Goal: Information Seeking & Learning: Learn about a topic

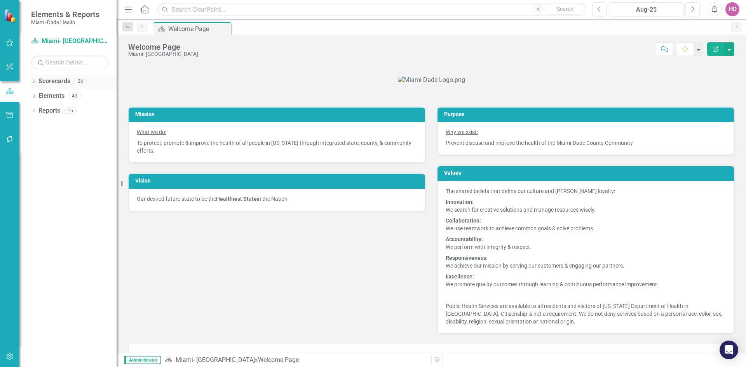
click at [34, 80] on icon "Dropdown" at bounding box center [33, 82] width 5 height 4
click at [40, 96] on icon "Dropdown" at bounding box center [38, 95] width 6 height 5
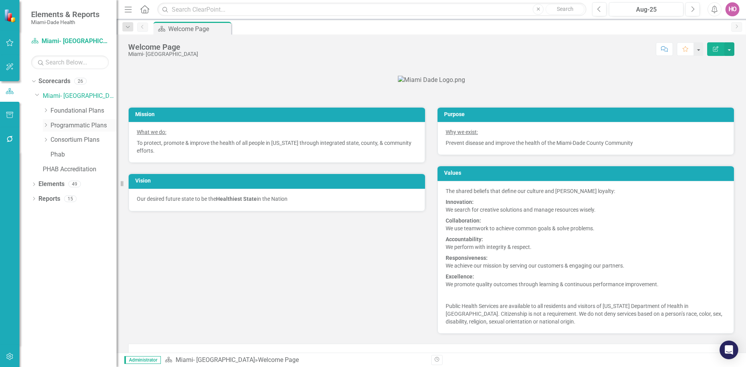
click at [74, 124] on link "Programmatic Plans" at bounding box center [83, 125] width 66 height 9
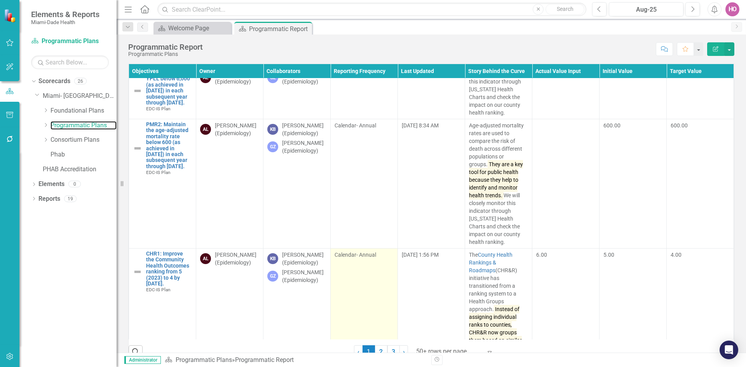
scroll to position [39, 0]
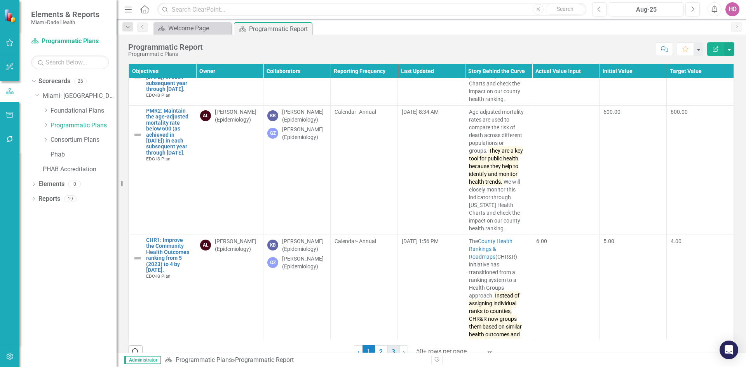
click at [393, 351] on link "3" at bounding box center [393, 351] width 12 height 13
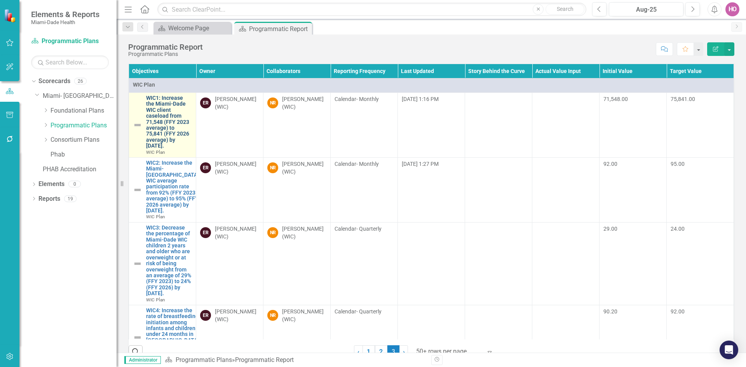
click at [158, 116] on link "WIC1: Increase the Miami-Dade WIC client caseload from 71,548 (FFY 2023 average…" at bounding box center [169, 122] width 46 height 54
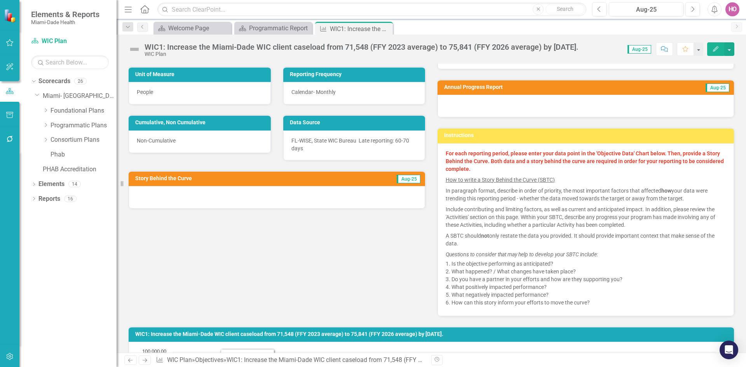
scroll to position [78, 0]
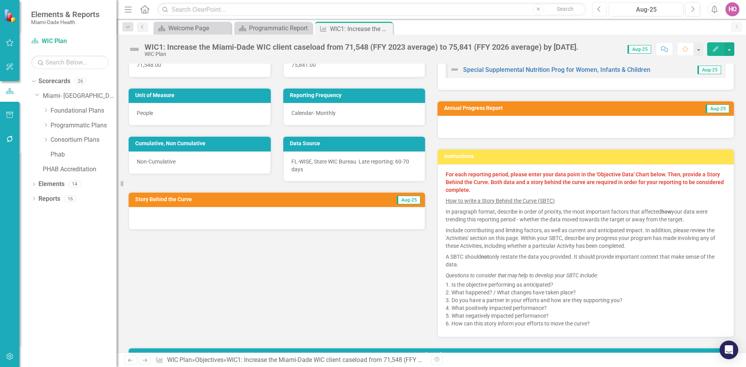
click at [600, 11] on icon "Previous" at bounding box center [599, 9] width 4 height 7
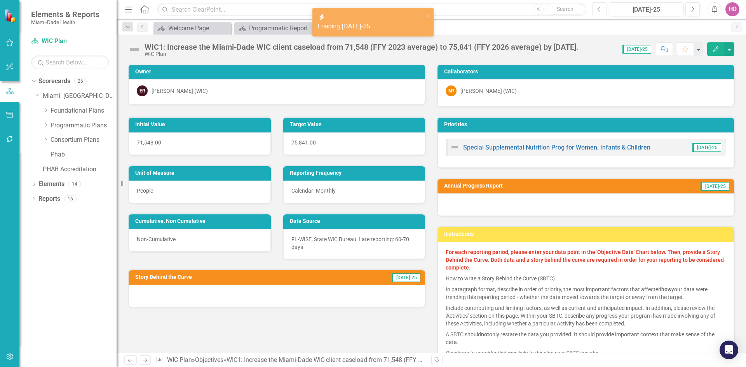
click at [600, 11] on icon "Previous" at bounding box center [599, 9] width 4 height 7
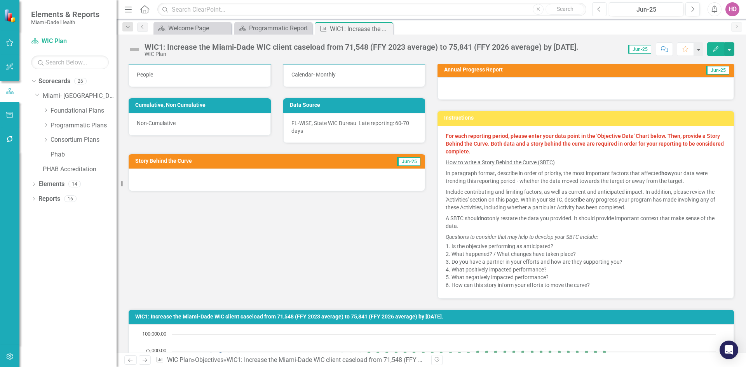
scroll to position [116, 0]
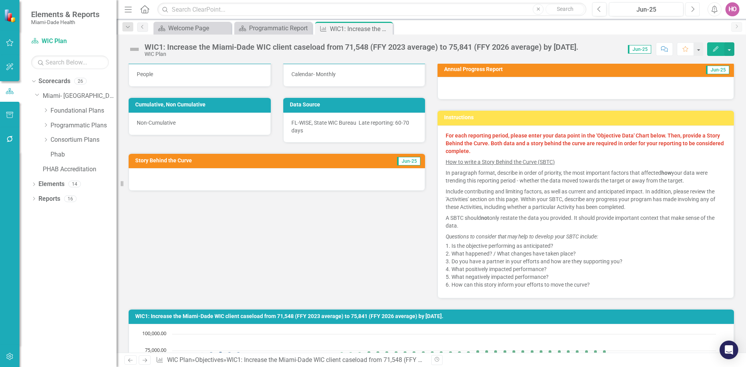
click at [688, 9] on button "Next" at bounding box center [692, 9] width 14 height 14
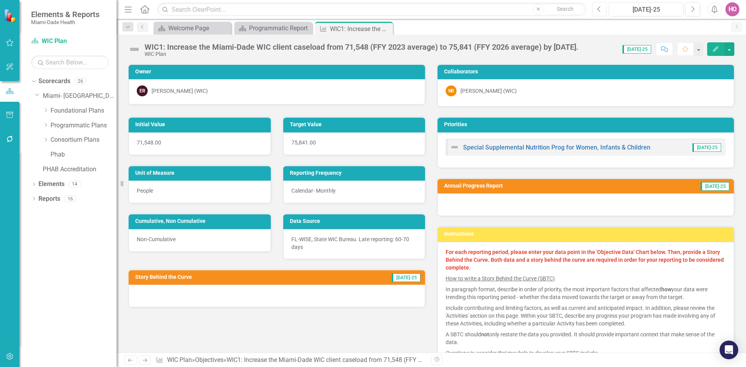
click at [598, 11] on icon "Previous" at bounding box center [599, 9] width 4 height 7
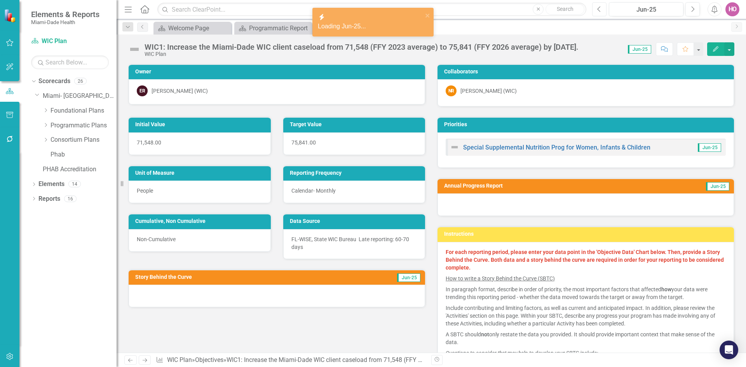
click at [598, 11] on icon "Previous" at bounding box center [599, 9] width 4 height 7
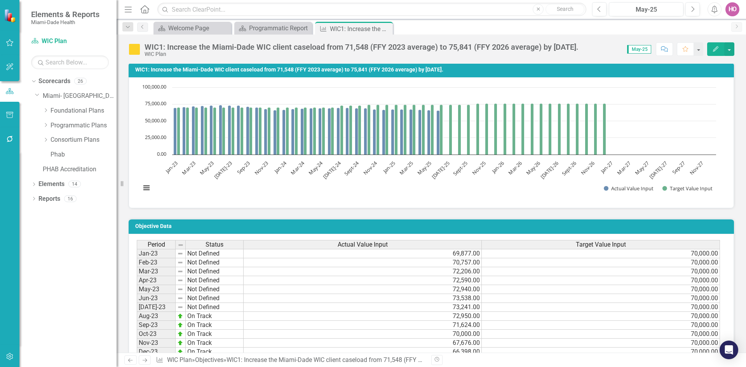
scroll to position [362, 0]
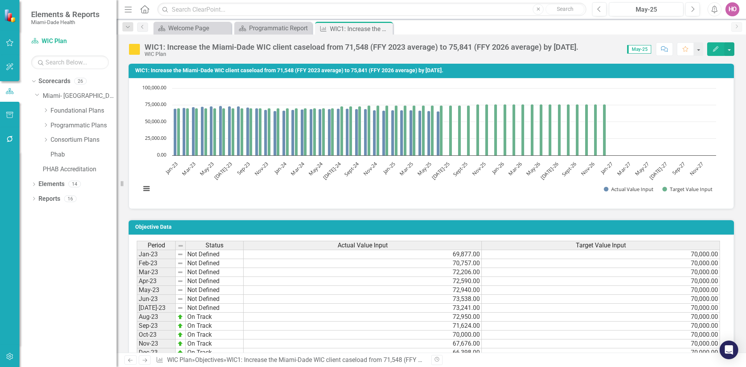
drag, startPoint x: 387, startPoint y: 29, endPoint x: 378, endPoint y: 33, distance: 9.9
click at [0, 0] on icon "Close" at bounding box center [0, 0] width 0 height 0
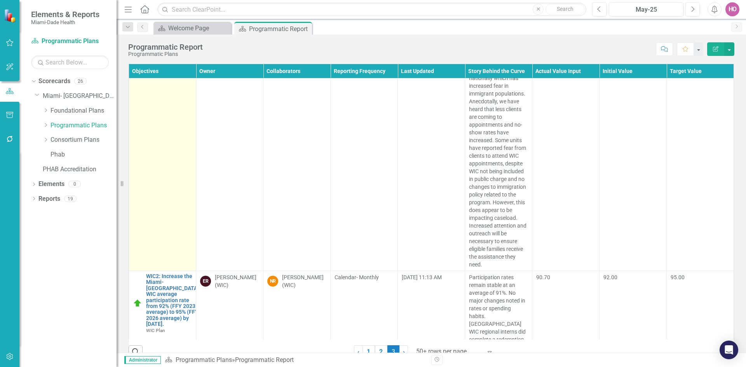
scroll to position [233, 0]
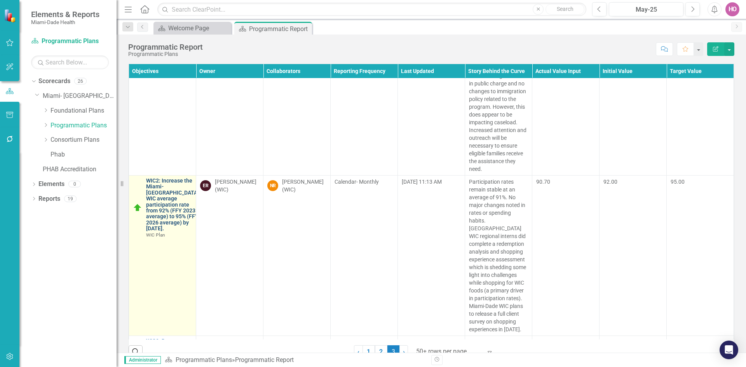
click at [155, 217] on link "WIC2: Increase the Miami-[GEOGRAPHIC_DATA] WIC average participation rate from …" at bounding box center [172, 205] width 53 height 54
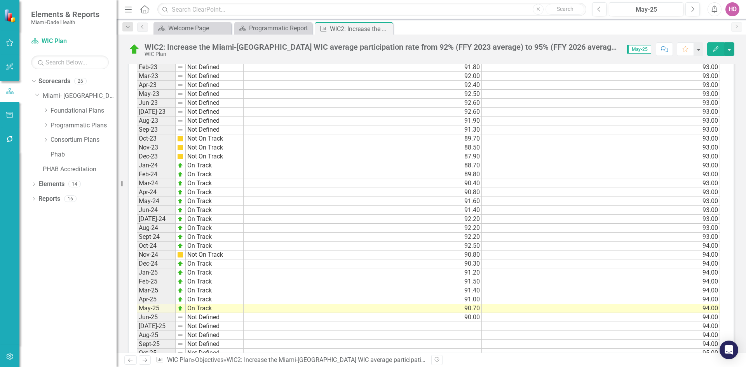
scroll to position [582, 0]
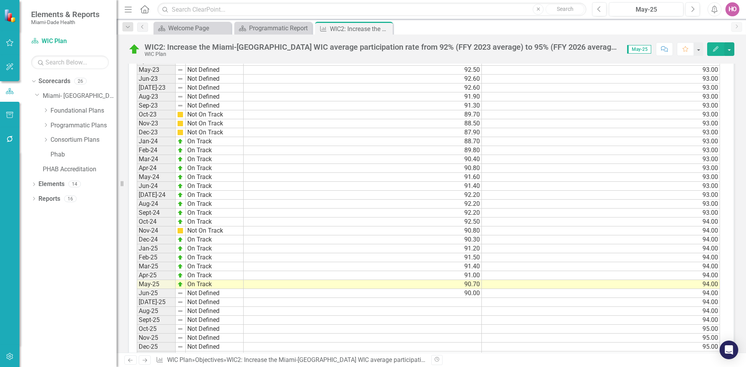
click at [463, 294] on td "90.00" at bounding box center [362, 293] width 238 height 9
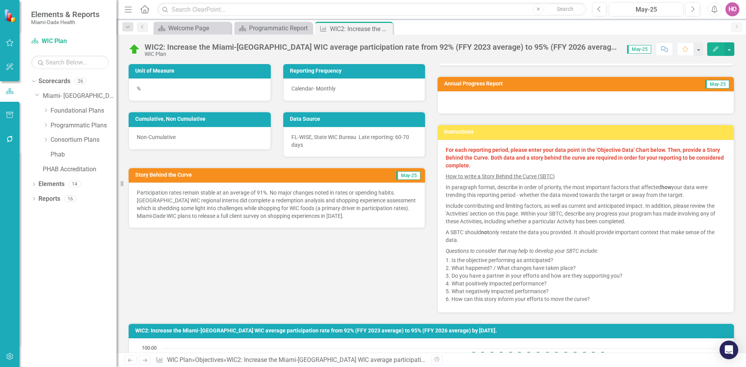
scroll to position [78, 0]
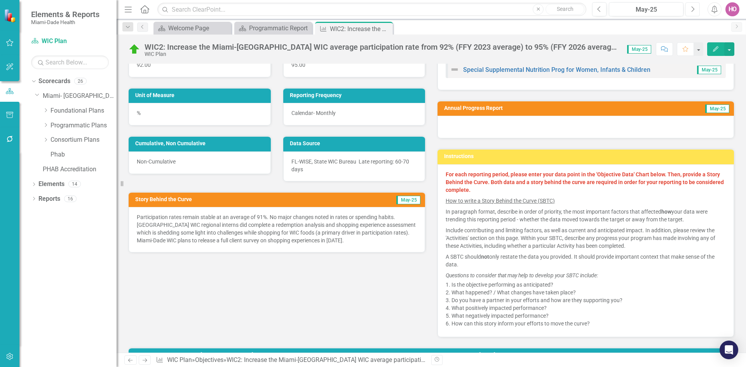
click at [688, 9] on button "Next" at bounding box center [692, 9] width 14 height 14
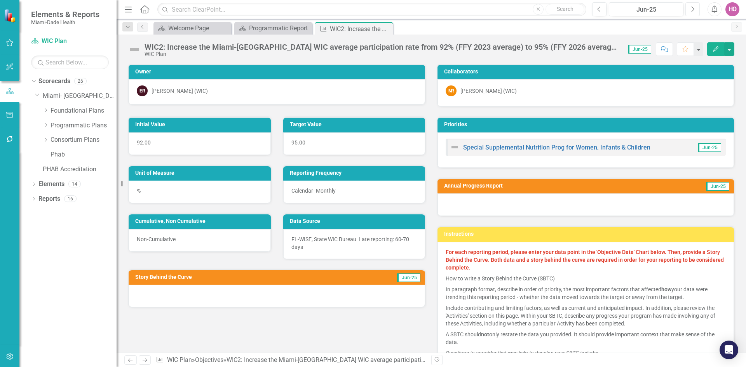
click at [688, 9] on button "Next" at bounding box center [692, 9] width 14 height 14
click at [600, 8] on icon "Previous" at bounding box center [599, 9] width 4 height 7
click at [599, 10] on icon "Previous" at bounding box center [599, 9] width 4 height 7
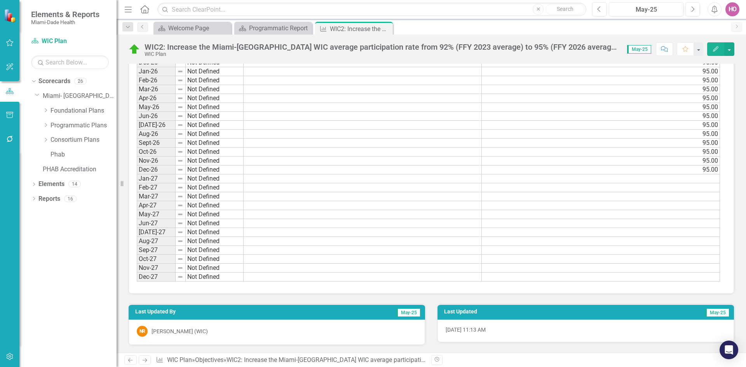
scroll to position [867, 0]
click at [387, 29] on icon "Close" at bounding box center [385, 29] width 8 height 6
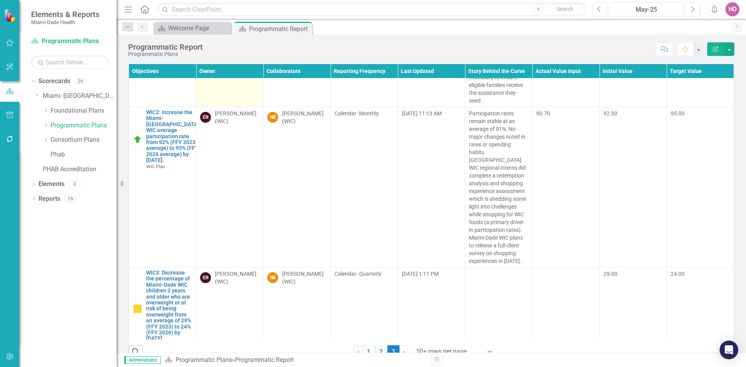
scroll to position [388, 0]
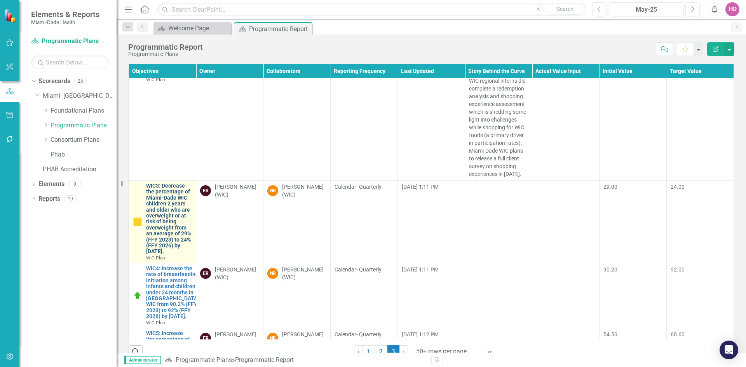
click at [164, 219] on link "WIC3: Decrease the percentage of Miami-Dade WIC children 2 years and older who …" at bounding box center [169, 219] width 46 height 72
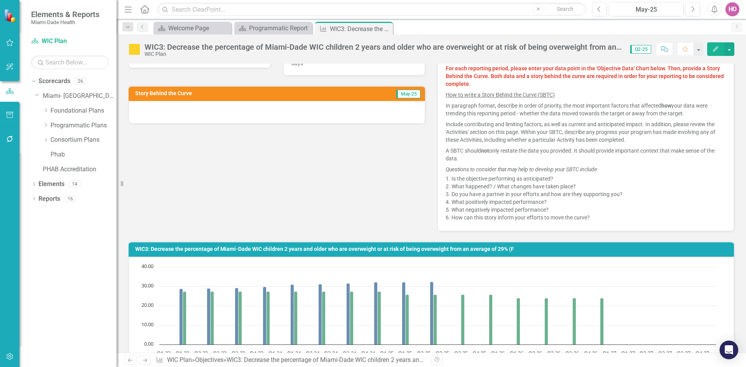
scroll to position [160, 0]
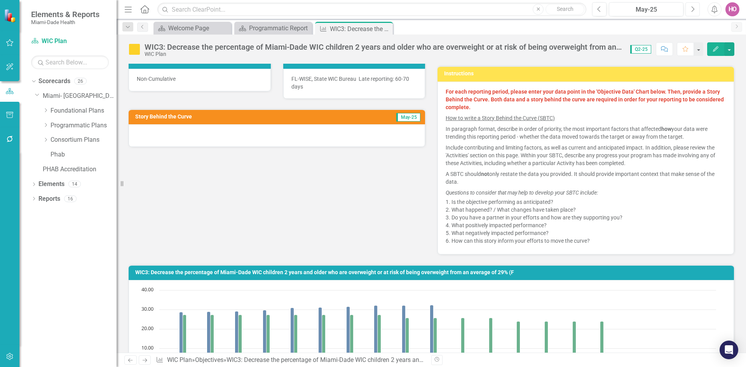
click at [692, 9] on icon "Next" at bounding box center [692, 9] width 4 height 7
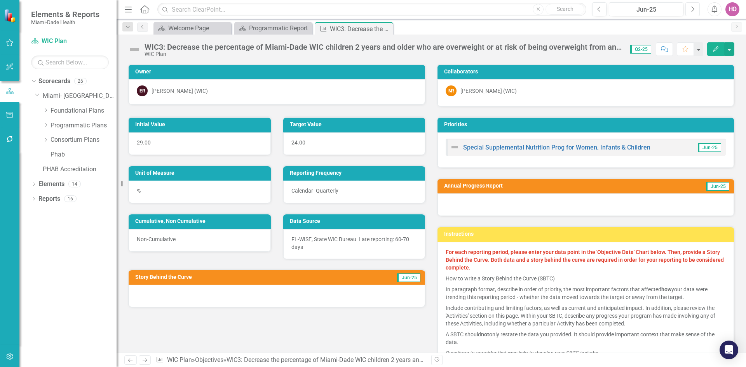
click at [692, 9] on icon "Next" at bounding box center [692, 9] width 4 height 7
click at [596, 11] on button "Previous" at bounding box center [599, 9] width 14 height 14
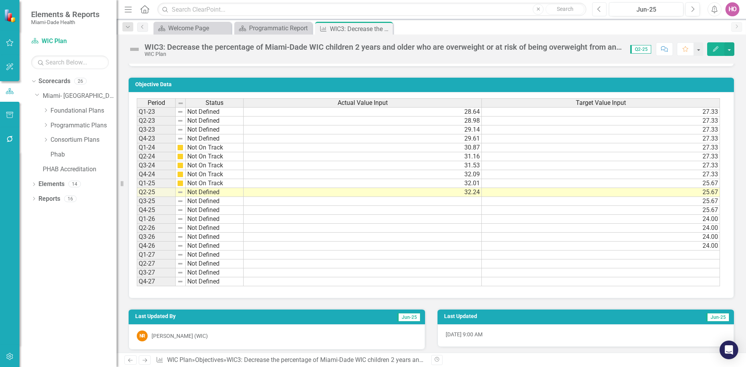
scroll to position [510, 0]
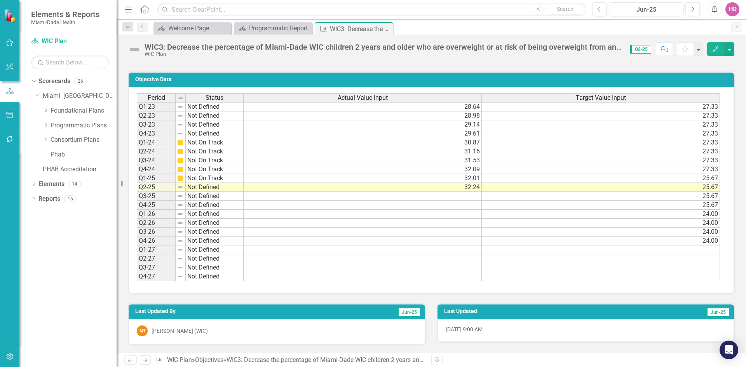
click at [0, 0] on icon "Close" at bounding box center [0, 0] width 0 height 0
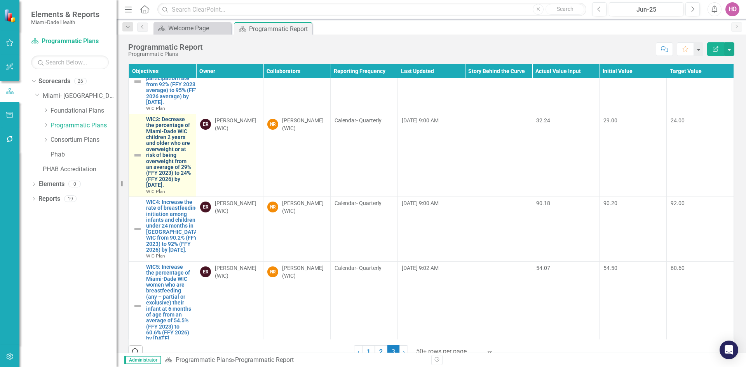
scroll to position [116, 0]
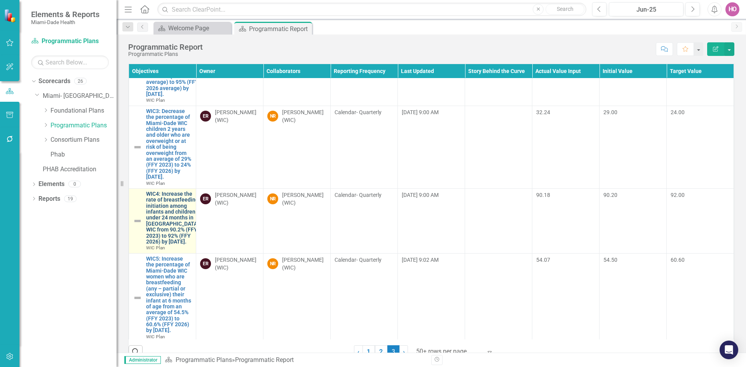
click at [174, 245] on link "WIC4: Increase the rate of breastfeeding initiation among infants and children …" at bounding box center [172, 218] width 53 height 54
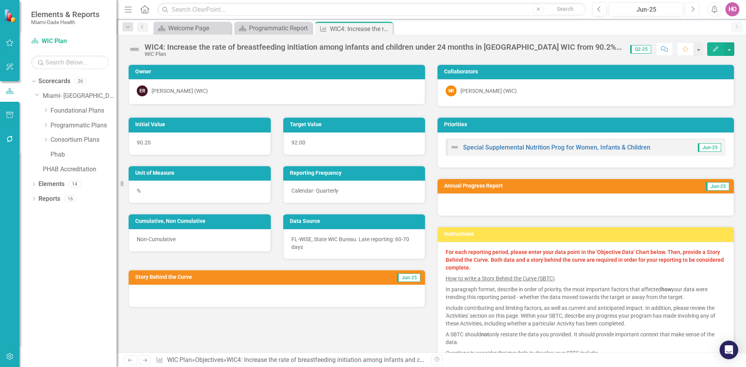
click at [691, 9] on icon "Next" at bounding box center [692, 9] width 4 height 7
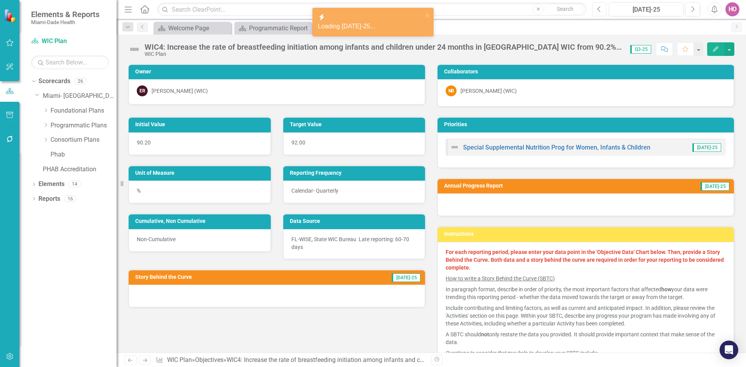
click at [600, 11] on icon "Previous" at bounding box center [599, 9] width 4 height 7
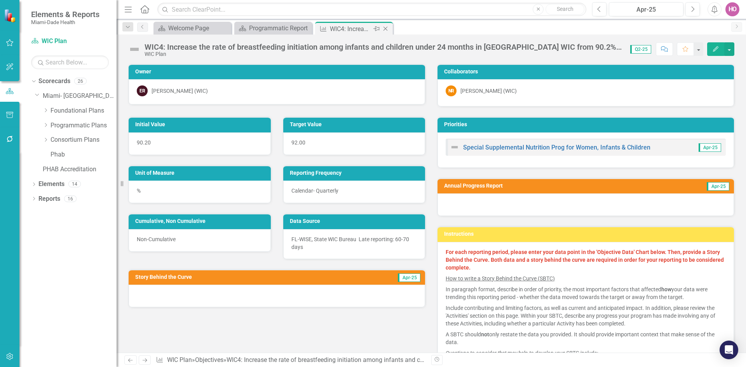
click at [386, 28] on icon at bounding box center [385, 29] width 4 height 4
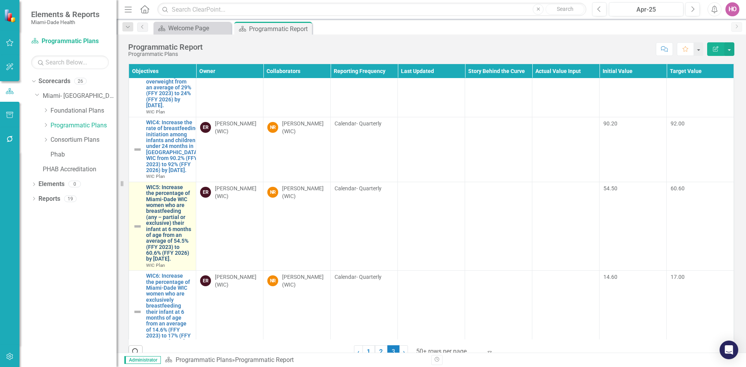
scroll to position [194, 0]
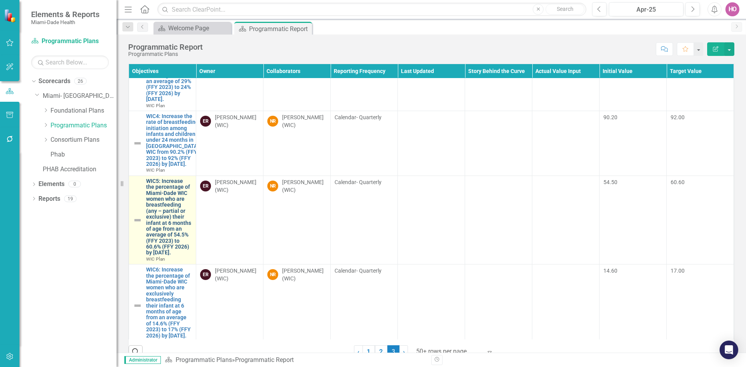
click at [164, 256] on link "WIC5: Increase the percentage of Miami-Dade WIC women who are breastfeeding (an…" at bounding box center [169, 217] width 46 height 78
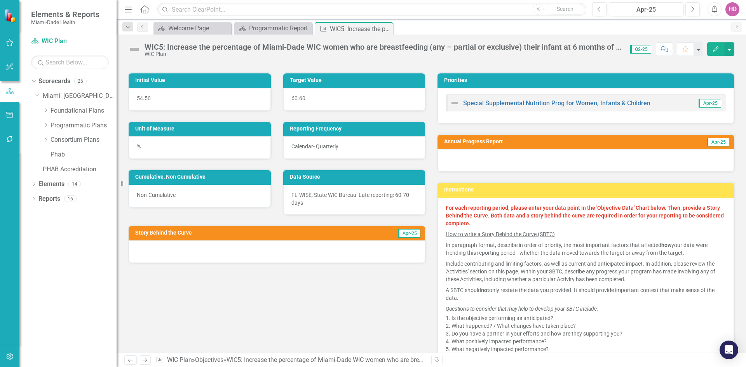
scroll to position [39, 0]
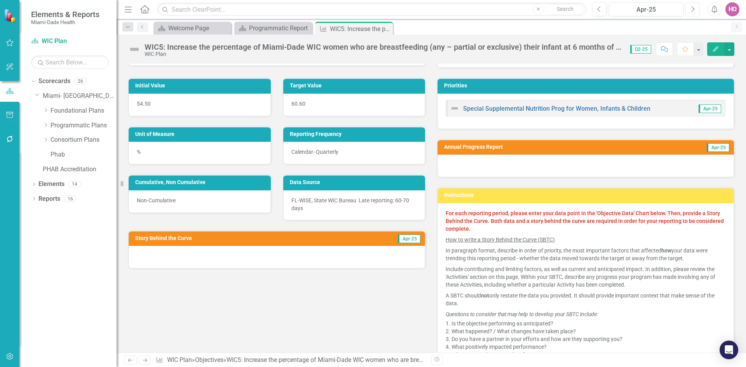
click at [694, 7] on icon "Next" at bounding box center [692, 9] width 4 height 7
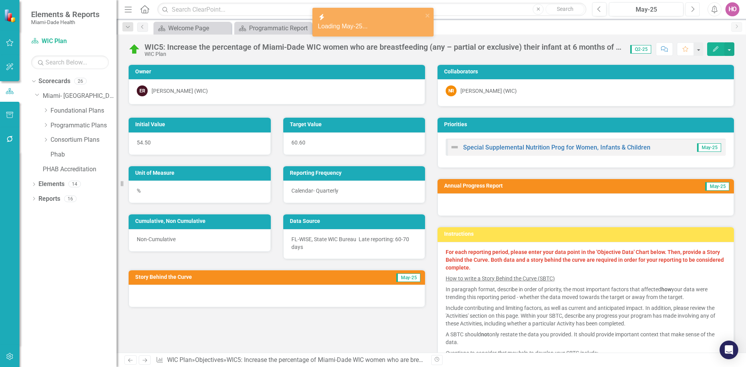
click at [694, 7] on icon "Next" at bounding box center [692, 9] width 4 height 7
click at [598, 9] on icon "Previous" at bounding box center [599, 9] width 4 height 7
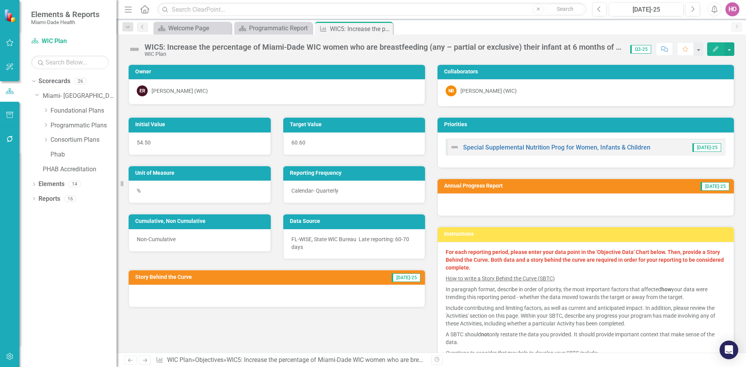
drag, startPoint x: 386, startPoint y: 28, endPoint x: 383, endPoint y: 31, distance: 4.9
click at [0, 0] on icon "Close" at bounding box center [0, 0] width 0 height 0
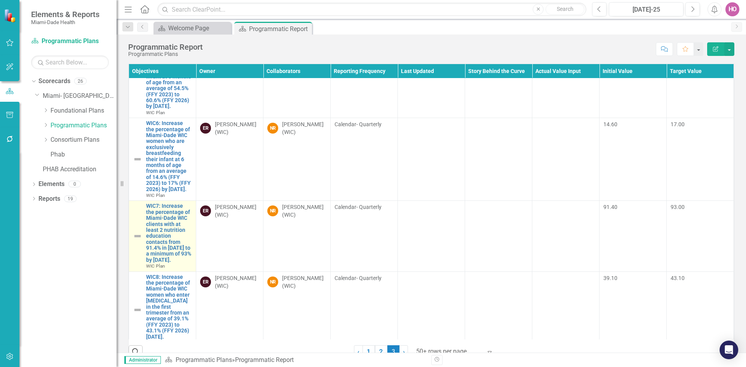
scroll to position [388, 0]
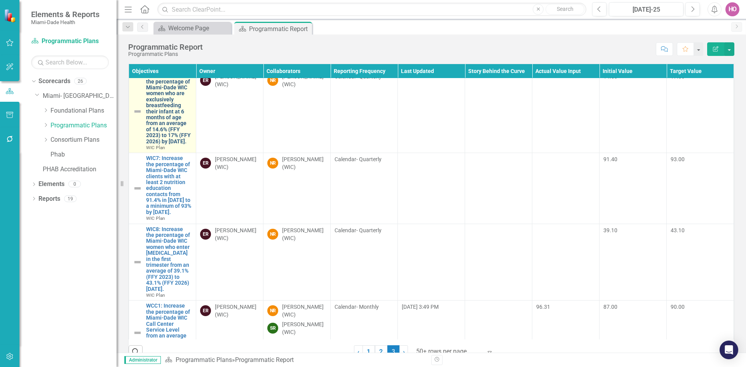
click at [166, 144] on link "WIC6: Increase the percentage of Miami-Dade WIC women who are exclusively breas…" at bounding box center [169, 109] width 46 height 72
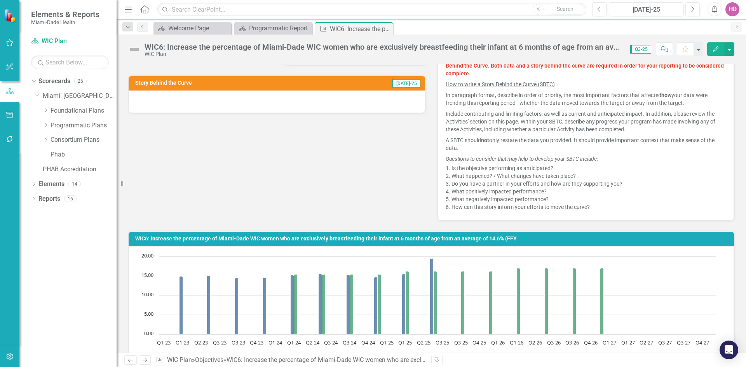
scroll to position [155, 0]
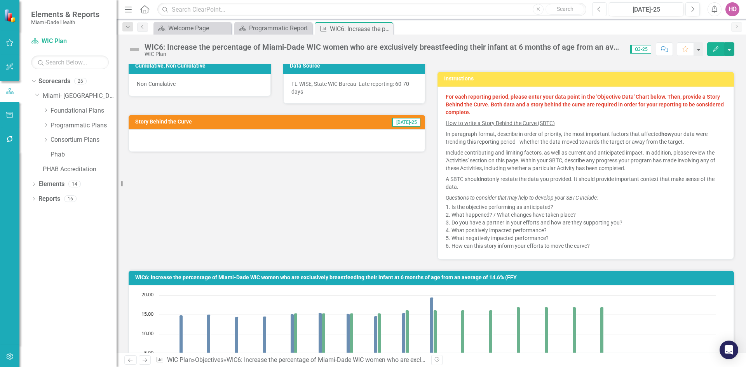
click at [603, 11] on button "Previous" at bounding box center [599, 9] width 14 height 14
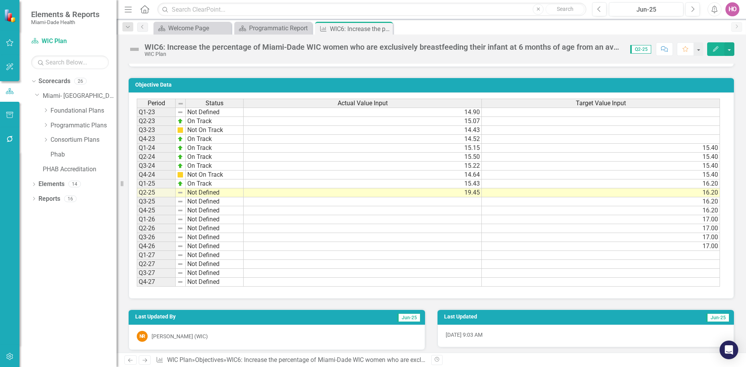
scroll to position [510, 0]
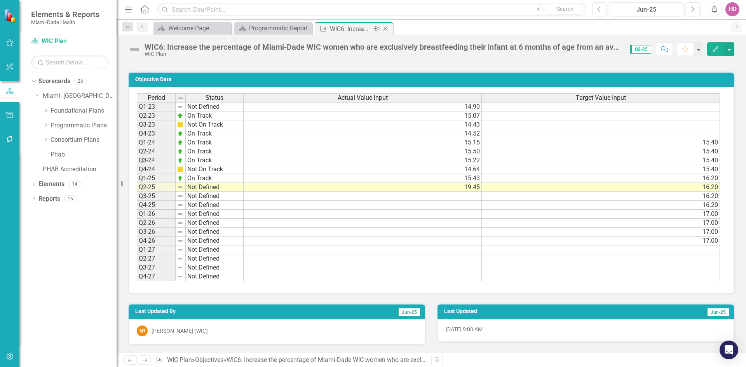
click at [388, 29] on icon "Close" at bounding box center [385, 29] width 8 height 6
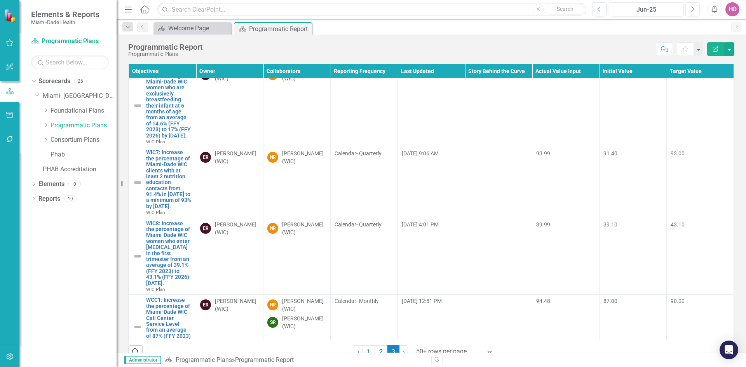
scroll to position [427, 0]
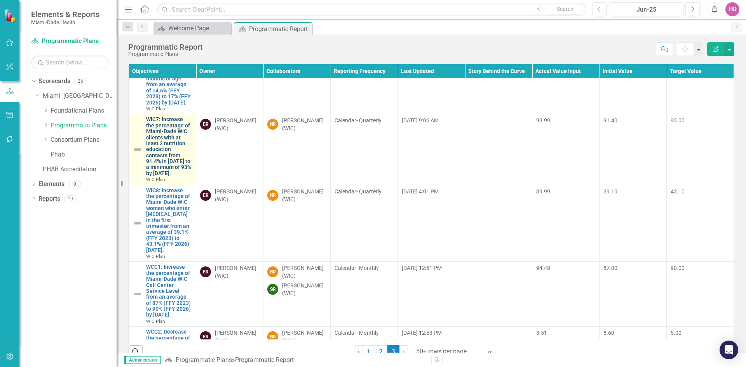
click at [163, 176] on link "WIC7: Increase the percentage of Miami-Dade WIC clients with at least 2 nutriti…" at bounding box center [169, 146] width 46 height 60
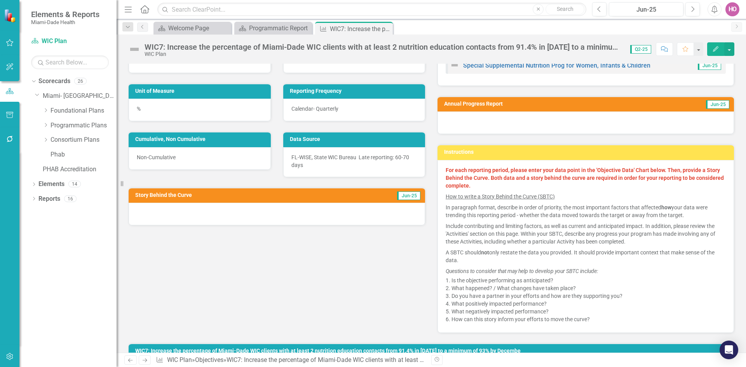
scroll to position [78, 0]
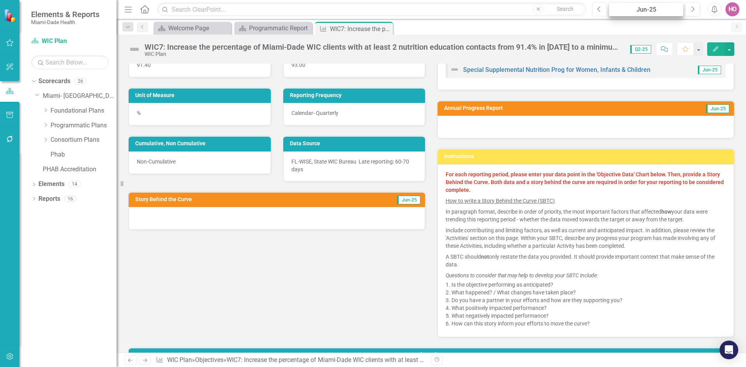
drag, startPoint x: 599, startPoint y: 10, endPoint x: 613, endPoint y: 9, distance: 14.4
click at [599, 10] on icon "Previous" at bounding box center [599, 9] width 4 height 7
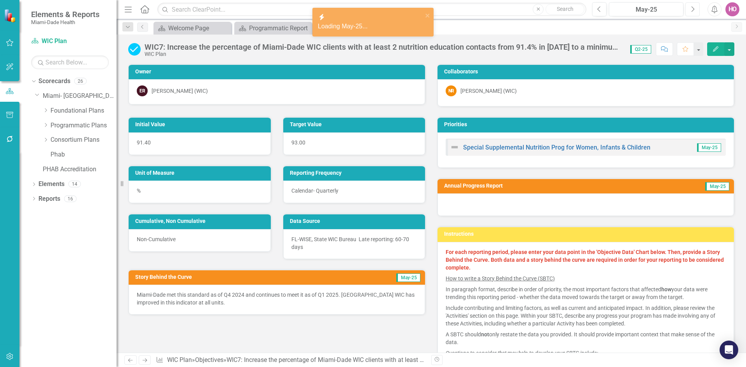
click at [693, 9] on icon "Next" at bounding box center [692, 9] width 4 height 7
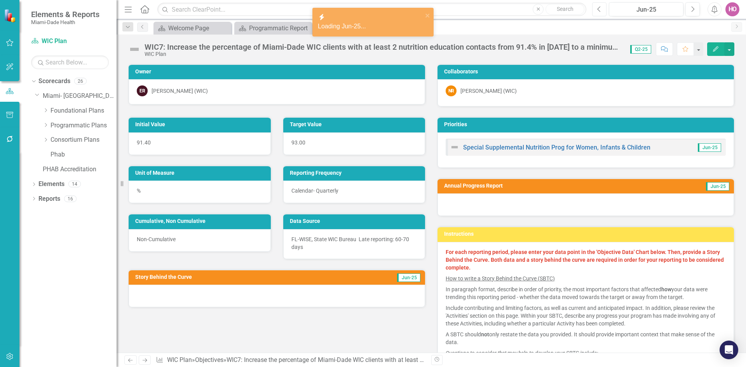
click at [598, 9] on icon "Previous" at bounding box center [599, 9] width 4 height 7
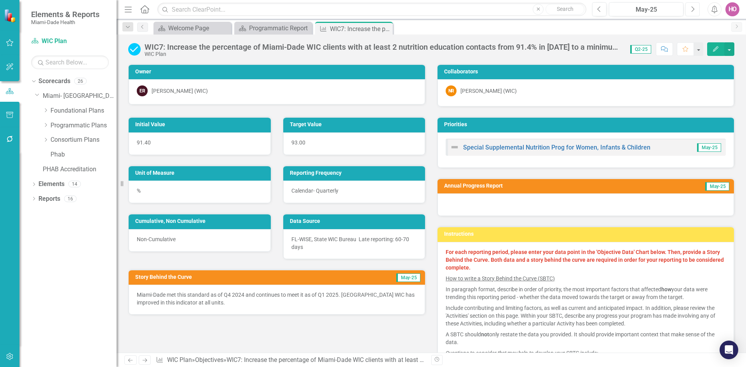
click at [692, 8] on icon "button" at bounding box center [692, 8] width 3 height 5
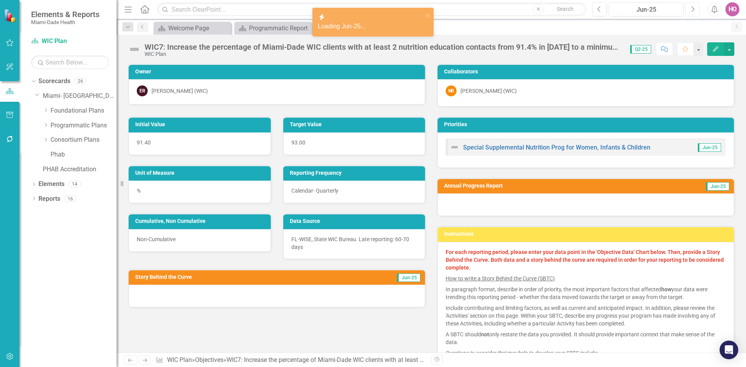
click at [692, 8] on icon "button" at bounding box center [692, 8] width 3 height 5
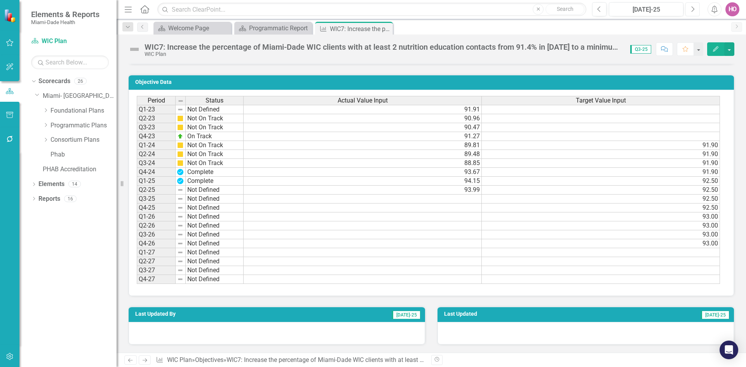
scroll to position [274, 0]
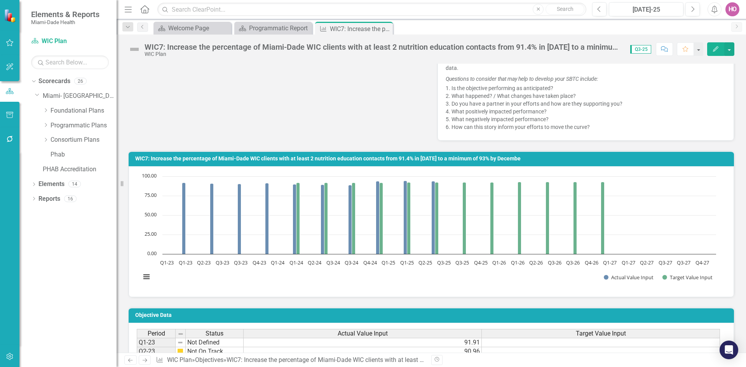
click at [0, 0] on icon "Close" at bounding box center [0, 0] width 0 height 0
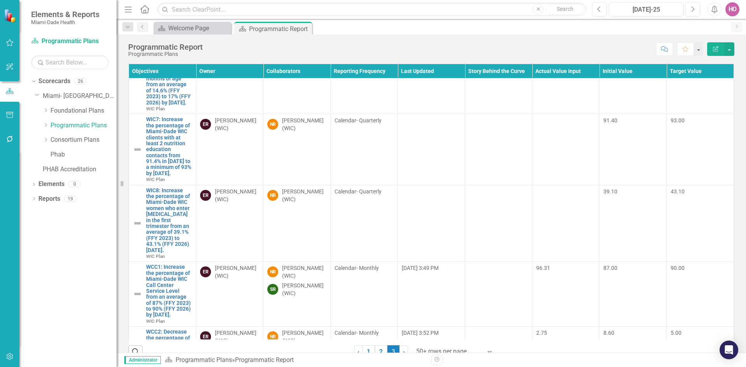
scroll to position [466, 0]
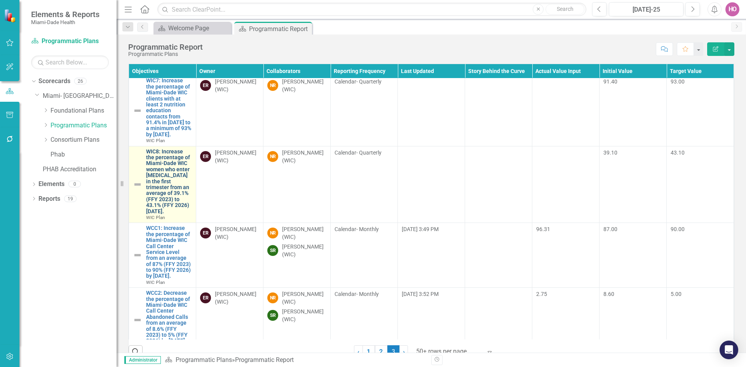
click at [163, 214] on link "WIC8: Increase the percentage of Miami-Dade WIC women who enter [MEDICAL_DATA] …" at bounding box center [169, 182] width 46 height 66
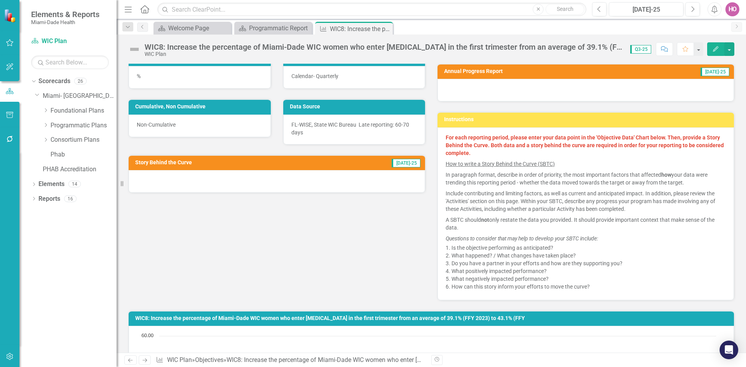
scroll to position [80, 0]
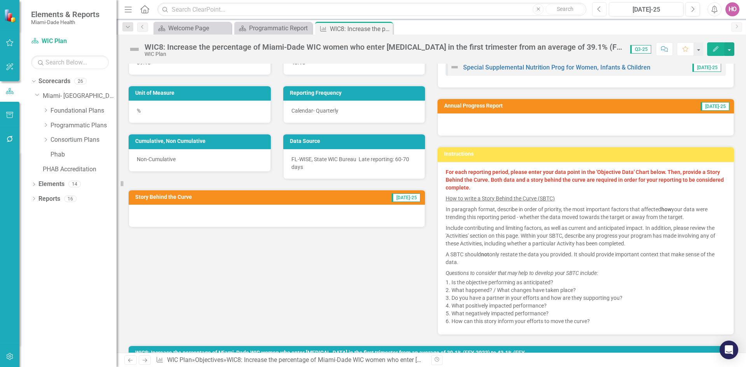
click at [602, 10] on button "Previous" at bounding box center [599, 9] width 14 height 14
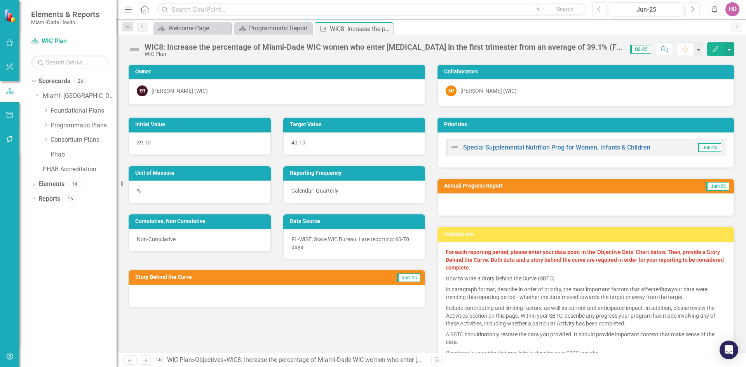
click at [693, 10] on icon "Next" at bounding box center [692, 9] width 4 height 7
click at [386, 28] on icon "Close" at bounding box center [385, 29] width 8 height 6
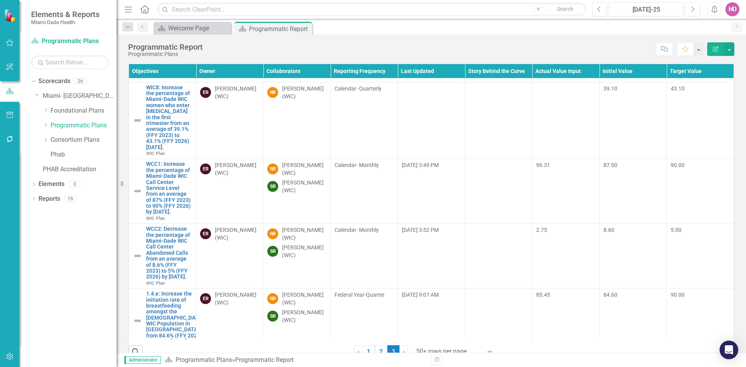
scroll to position [544, 0]
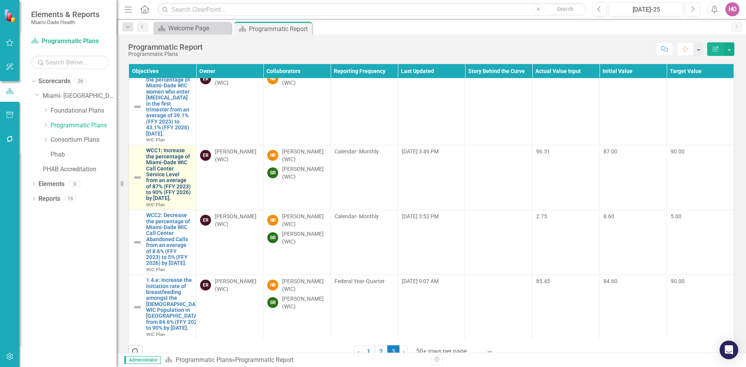
click at [164, 202] on link "WCC1: Increase the percentage of Miami-Dade WIC Call Center Service Level from …" at bounding box center [169, 175] width 46 height 54
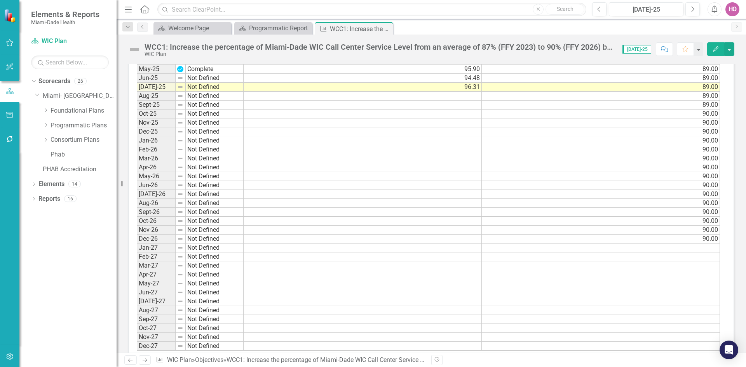
scroll to position [725, 0]
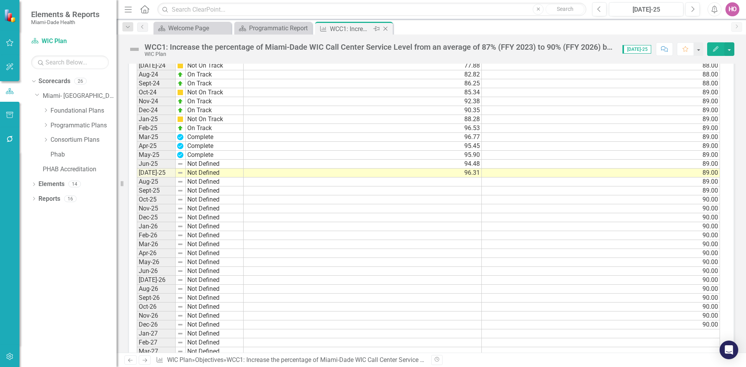
click at [388, 28] on icon "Close" at bounding box center [385, 29] width 8 height 6
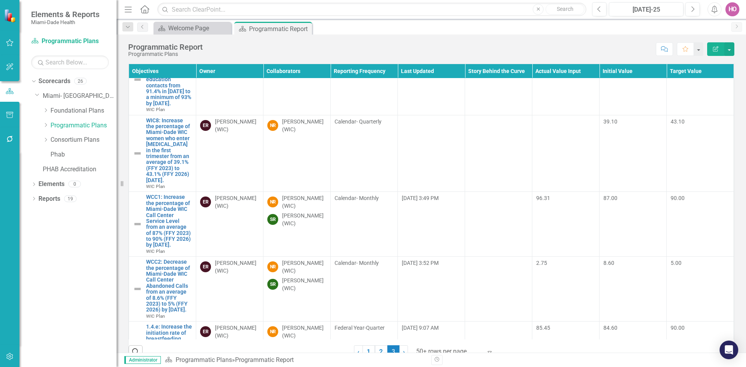
scroll to position [582, 0]
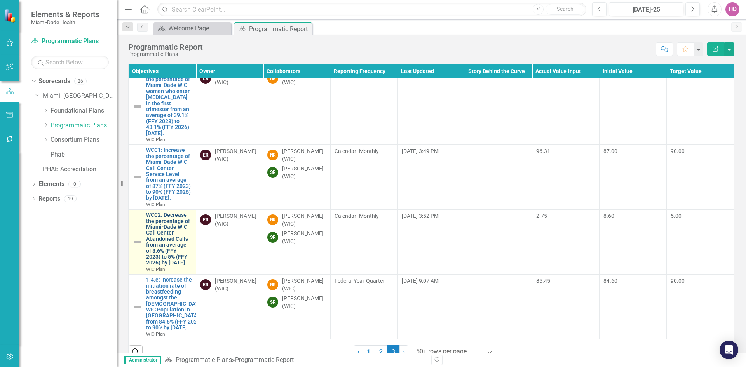
drag, startPoint x: 0, startPoint y: 0, endPoint x: 162, endPoint y: 269, distance: 314.4
click at [162, 266] on link "WCC2: Decrease the percentage of Miami-Dade WIC Call Center Abandoned Calls fro…" at bounding box center [169, 239] width 46 height 54
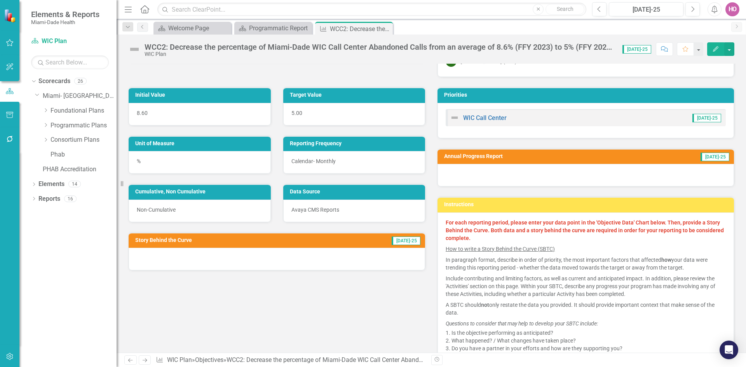
scroll to position [39, 0]
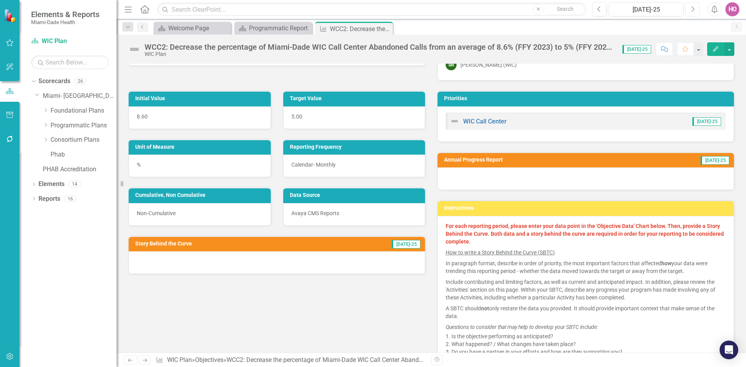
click at [692, 9] on icon "Next" at bounding box center [692, 9] width 4 height 7
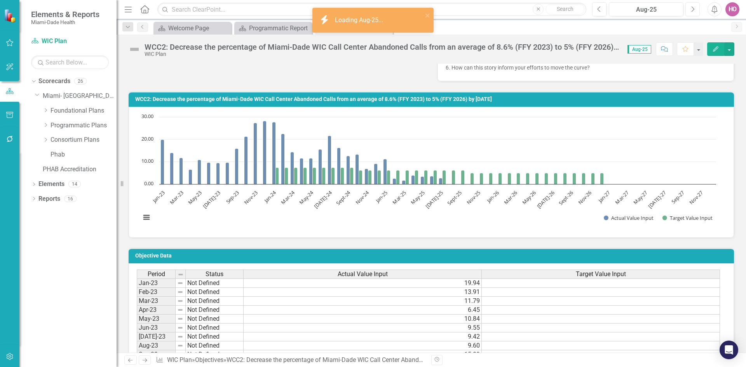
scroll to position [349, 0]
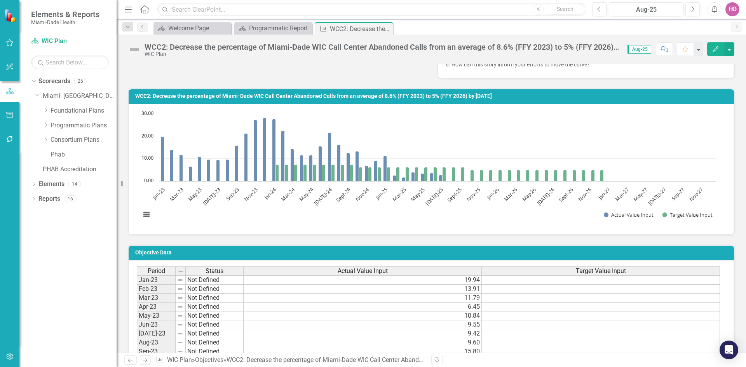
click at [0, 0] on icon "Close" at bounding box center [0, 0] width 0 height 0
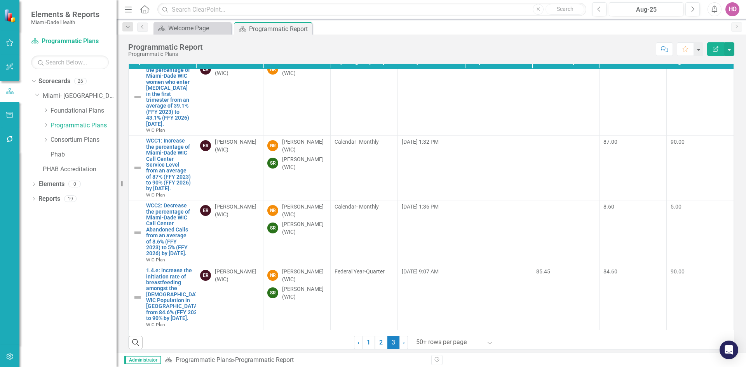
scroll to position [14, 0]
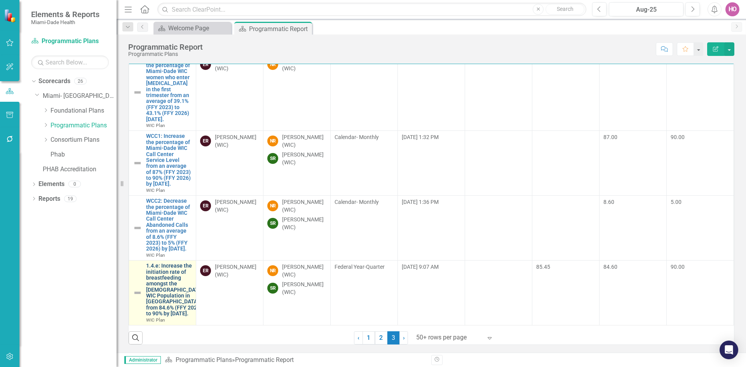
click at [154, 263] on link "1.4.e: Increase the initiation rate of breastfeeding amongst the [DEMOGRAPHIC_D…" at bounding box center [174, 290] width 57 height 54
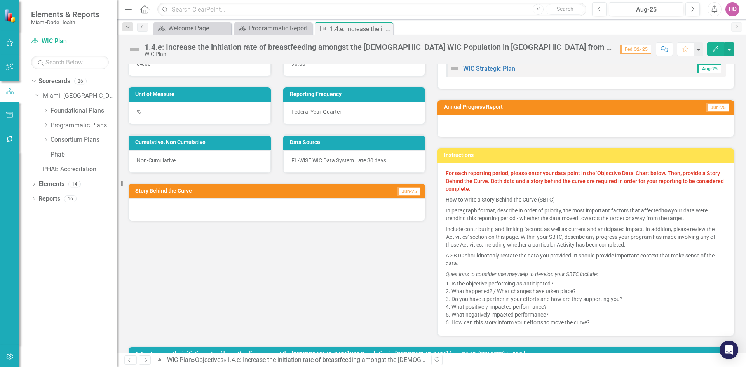
scroll to position [78, 0]
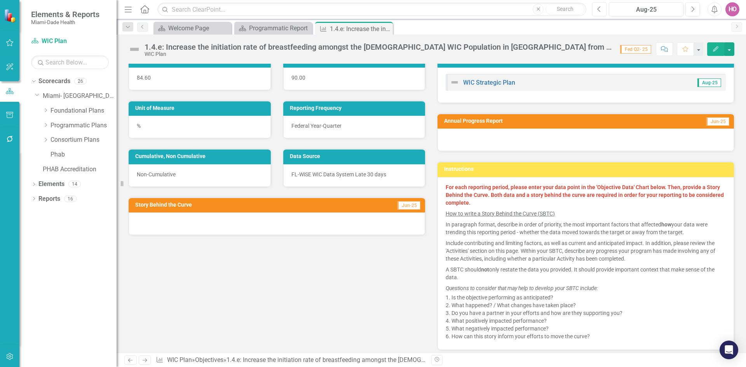
click at [598, 10] on icon "Previous" at bounding box center [599, 9] width 4 height 7
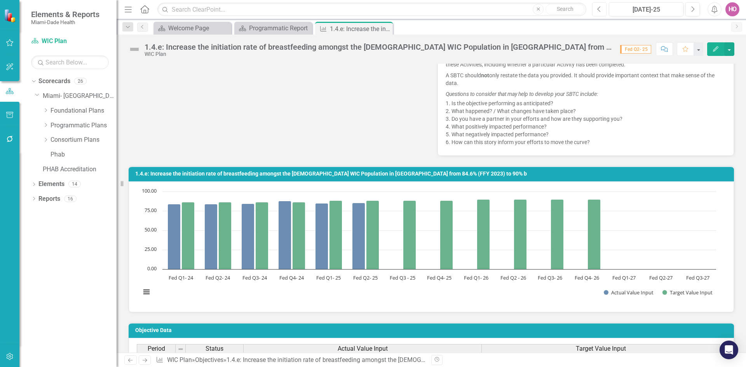
scroll to position [116, 0]
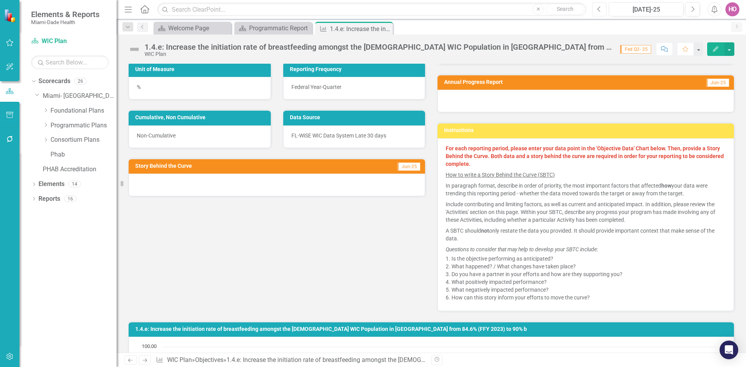
click at [598, 10] on icon "button" at bounding box center [598, 8] width 3 height 5
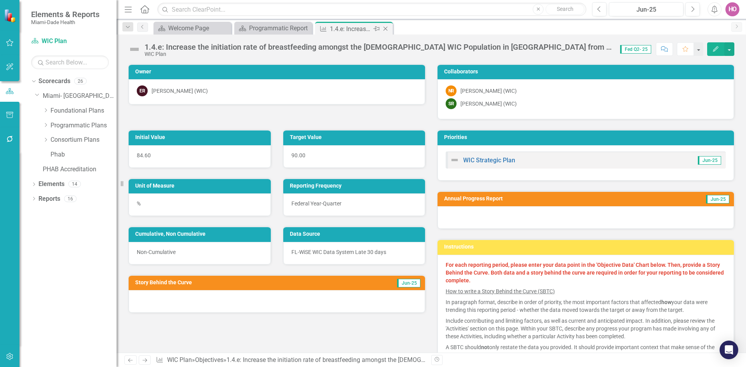
click at [388, 30] on icon "Close" at bounding box center [385, 29] width 8 height 6
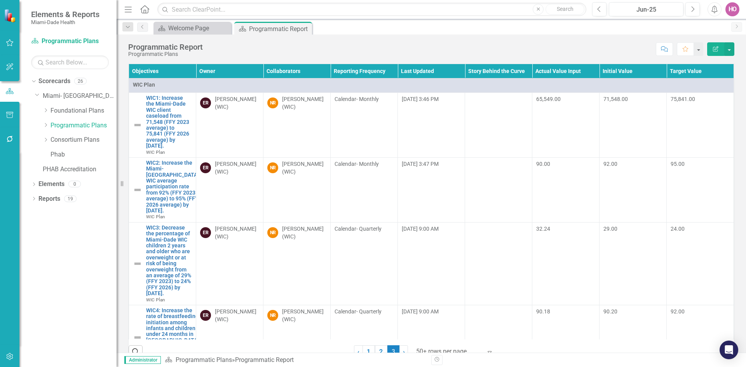
click at [376, 351] on link "2" at bounding box center [381, 351] width 12 height 13
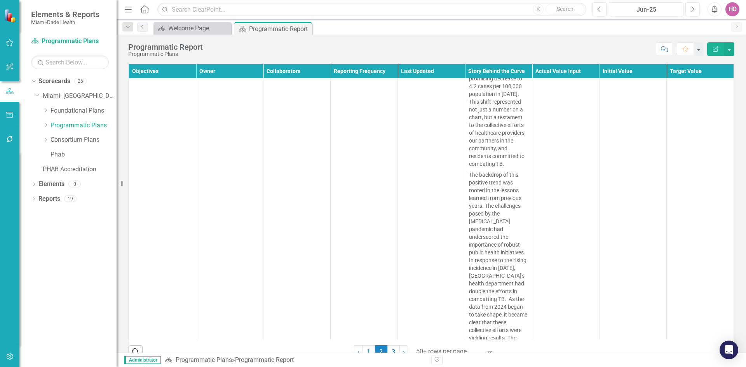
scroll to position [5825, 0]
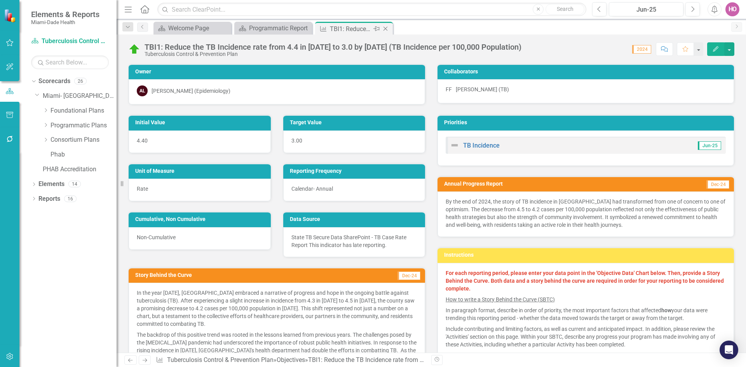
click at [387, 29] on icon "Close" at bounding box center [385, 29] width 8 height 6
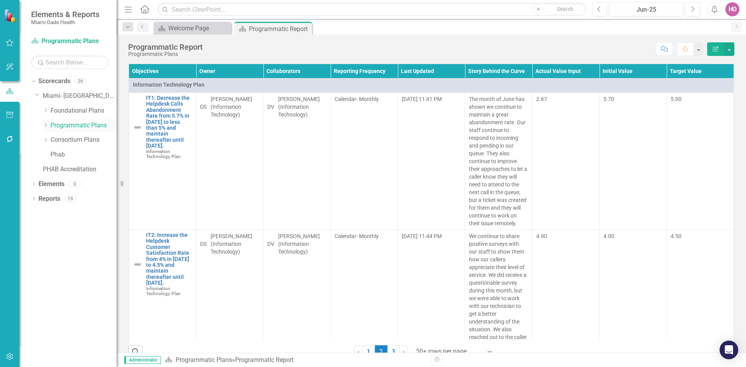
click at [47, 126] on icon "Dropdown" at bounding box center [46, 125] width 6 height 5
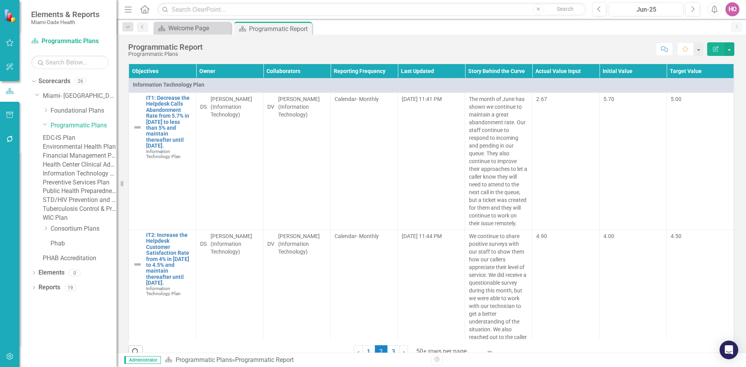
click at [79, 214] on link "Tuberculosis Control & Prevention Plan" at bounding box center [80, 209] width 74 height 9
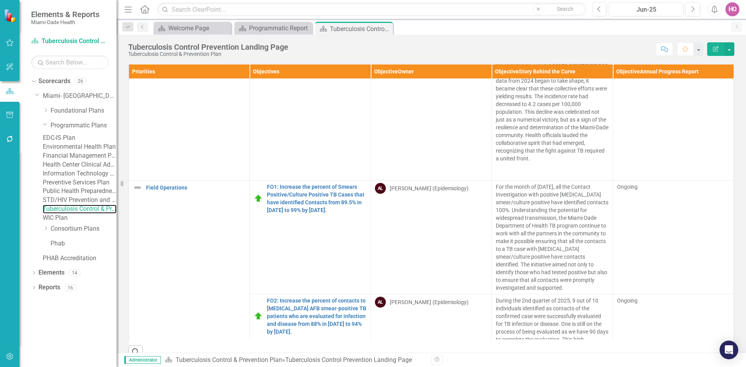
scroll to position [194, 0]
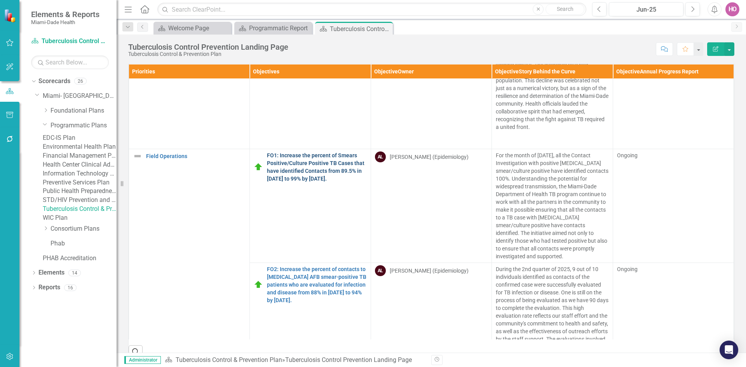
click at [308, 165] on link "FO1: Increase the percent of Smears Positive/Culture Positive TB Cases that hav…" at bounding box center [316, 166] width 99 height 31
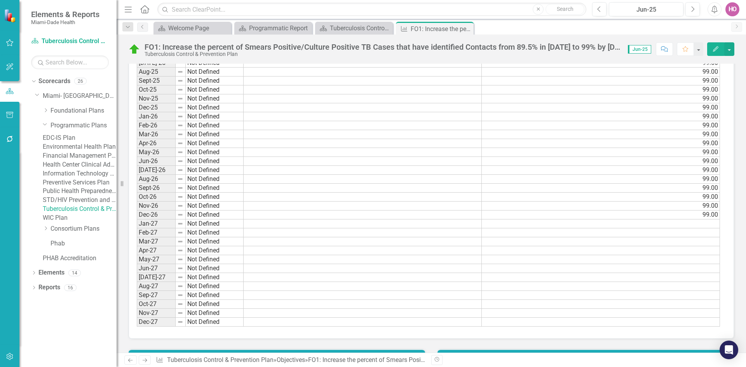
scroll to position [751, 0]
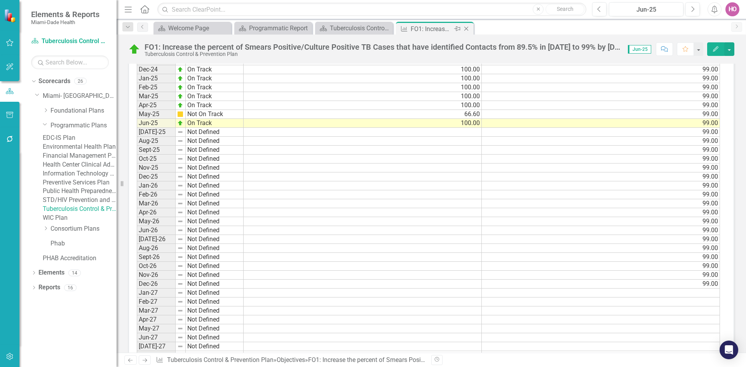
click at [466, 28] on icon "Close" at bounding box center [466, 29] width 8 height 6
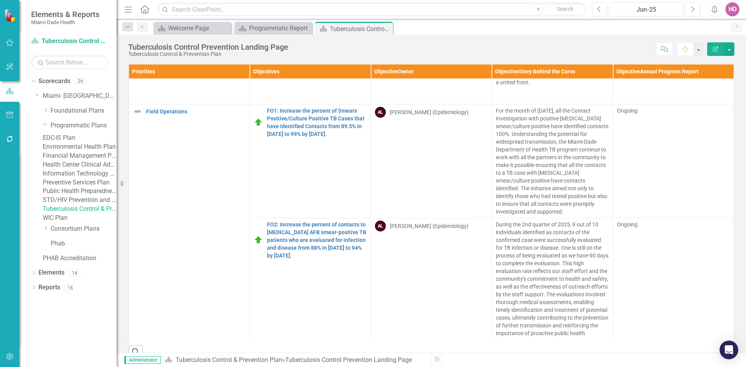
scroll to position [272, 0]
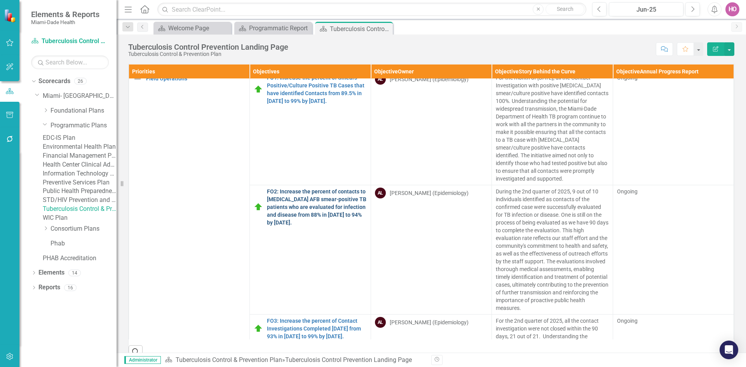
click at [281, 200] on link "FO2: Increase the percent of contacts to [MEDICAL_DATA] AFB smear-positive TB p…" at bounding box center [316, 207] width 99 height 39
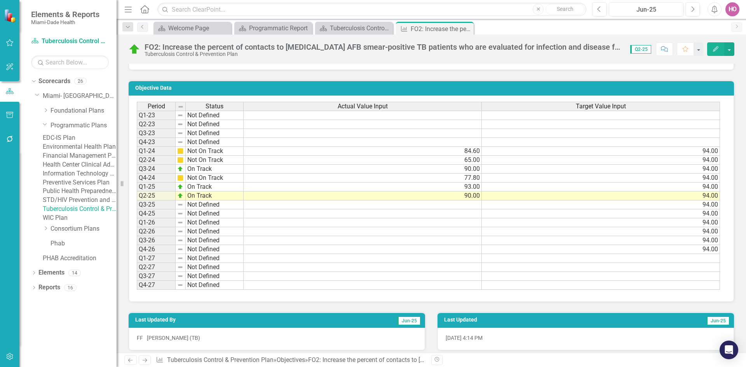
scroll to position [510, 0]
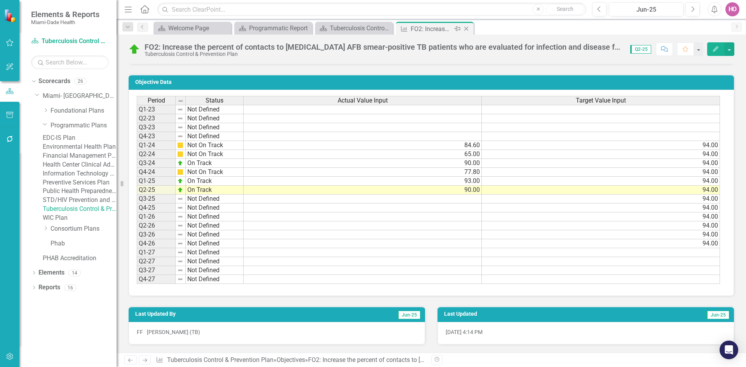
click at [466, 30] on icon "Close" at bounding box center [466, 29] width 8 height 6
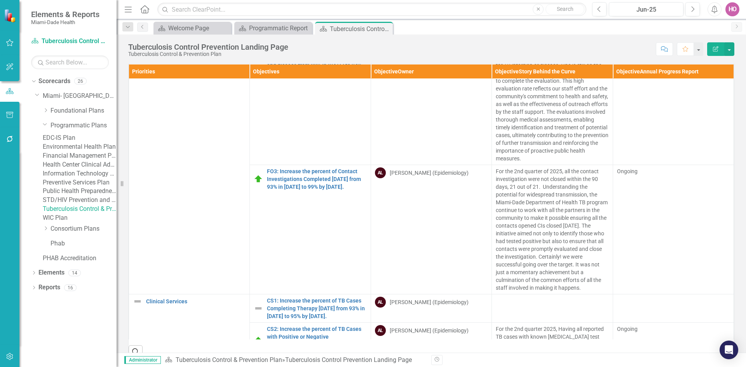
scroll to position [427, 0]
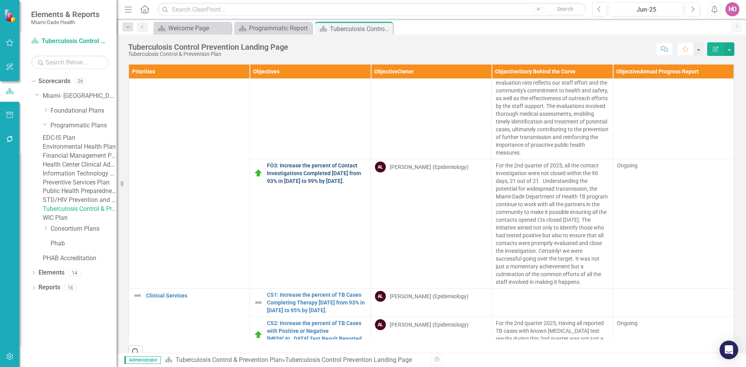
click at [291, 169] on link "FO3: Increase the percent of Contact Investigations Completed [DATE] from 93% i…" at bounding box center [316, 173] width 99 height 23
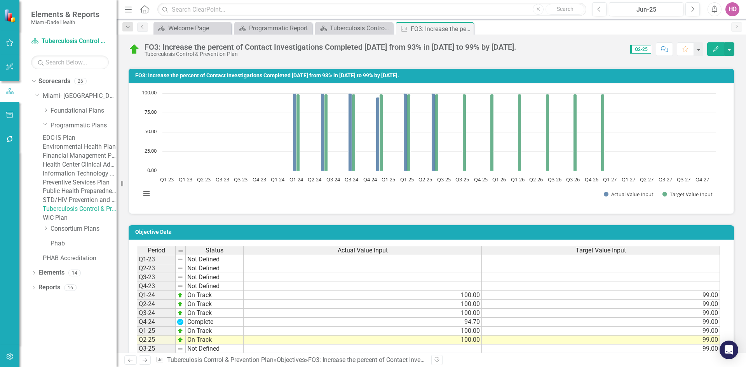
scroll to position [355, 0]
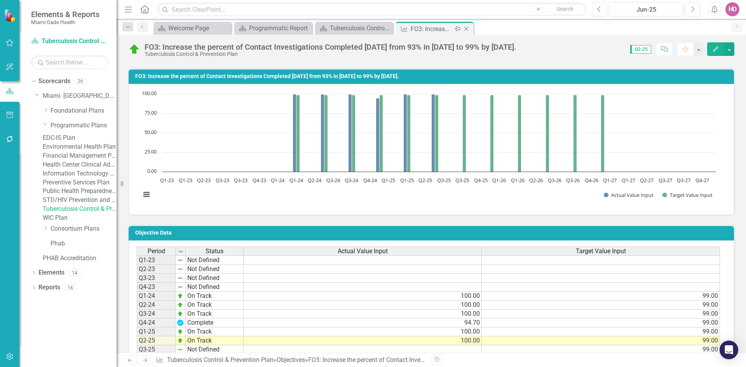
click at [466, 29] on icon at bounding box center [466, 29] width 4 height 4
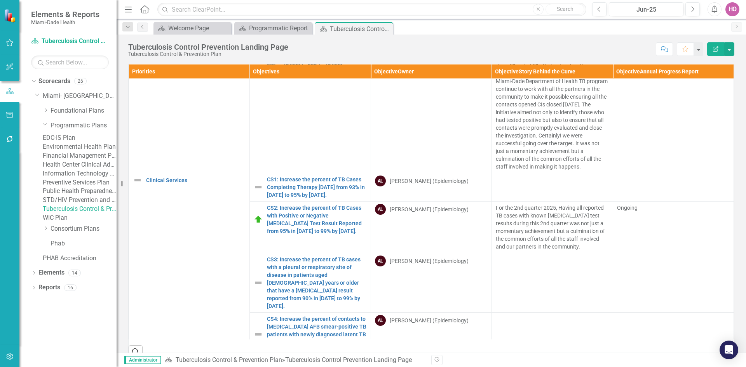
scroll to position [544, 0]
click at [296, 218] on link "CS2: Increase the percent of TB Cases with Positive or Negative [MEDICAL_DATA] …" at bounding box center [316, 218] width 99 height 31
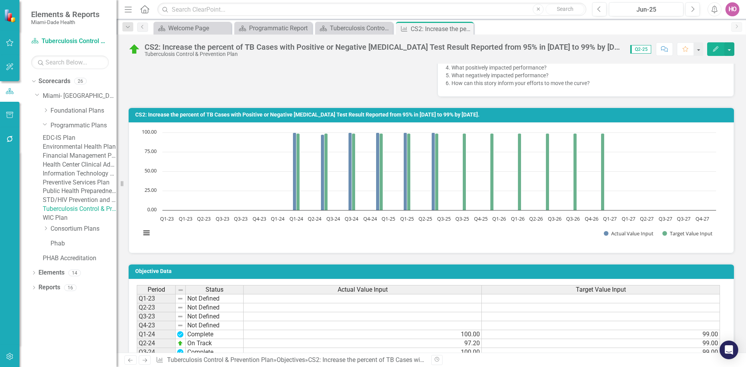
scroll to position [316, 0]
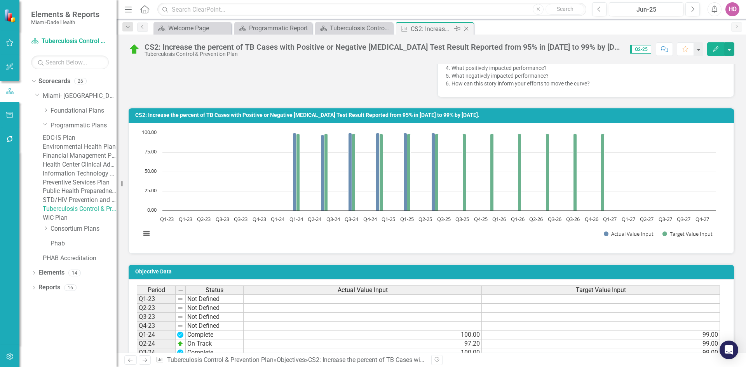
click at [466, 29] on icon "Close" at bounding box center [466, 29] width 8 height 6
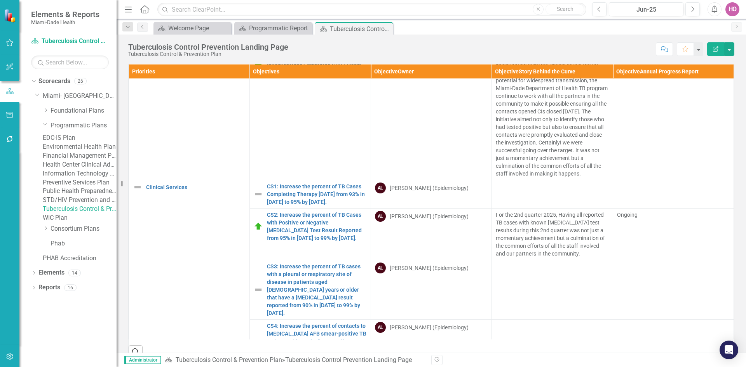
scroll to position [582, 0]
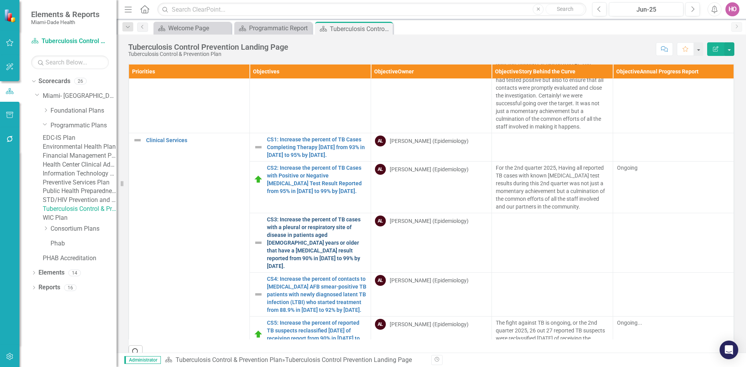
click at [294, 228] on link "CS3: Increase the percent of TB cases with a pleural or respiratory site of dis…" at bounding box center [316, 243] width 99 height 54
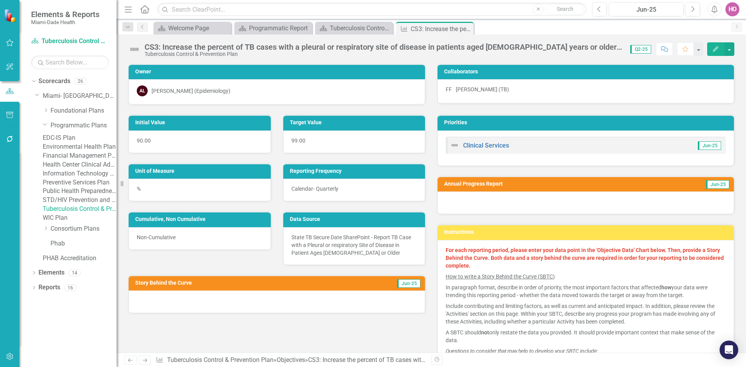
click at [619, 49] on div "CS3: Increase the percent of TB cases with a pleural or respiratory site of dis…" at bounding box center [383, 47] width 478 height 9
click at [716, 47] on icon "button" at bounding box center [715, 48] width 5 height 5
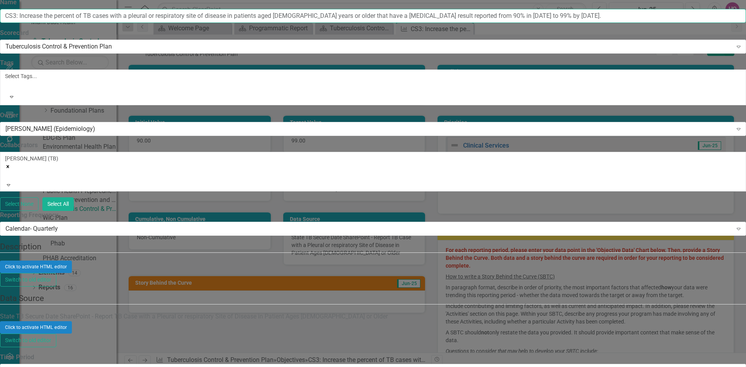
click at [723, 23] on input "CS3: Increase the percent of TB cases with a pleural or respiratory site of dis…" at bounding box center [373, 16] width 746 height 14
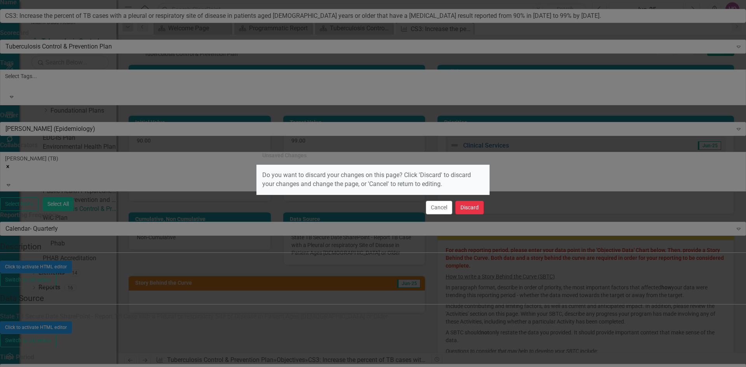
click at [468, 210] on button "Discard" at bounding box center [469, 208] width 28 height 14
